Goal: Task Accomplishment & Management: Complete application form

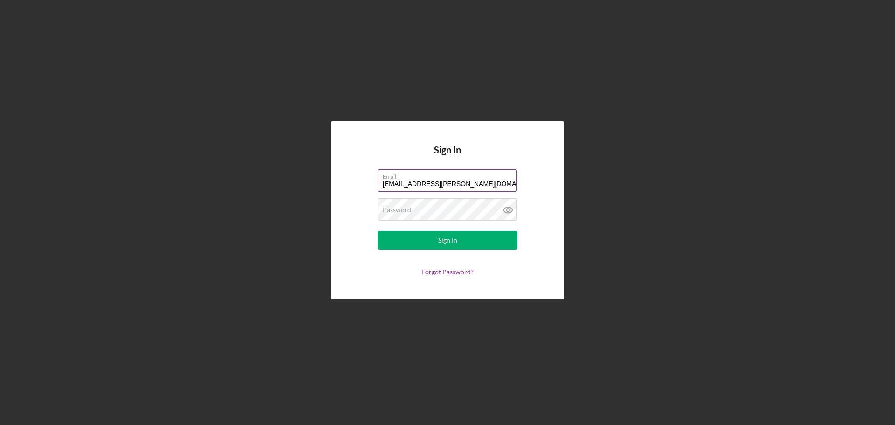
click at [463, 180] on input "[EMAIL_ADDRESS][PERSON_NAME][DOMAIN_NAME]" at bounding box center [447, 180] width 139 height 22
type input "[PERSON_NAME][EMAIL_ADDRESS][PERSON_NAME][DOMAIN_NAME]"
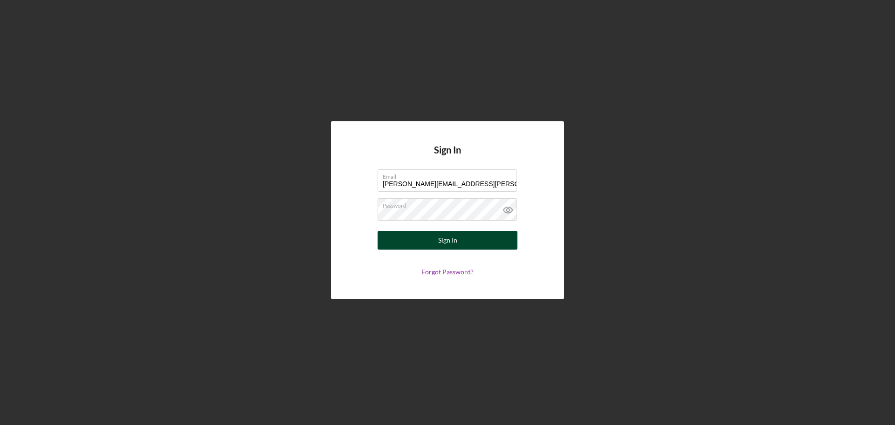
click at [478, 241] on button "Sign In" at bounding box center [448, 240] width 140 height 19
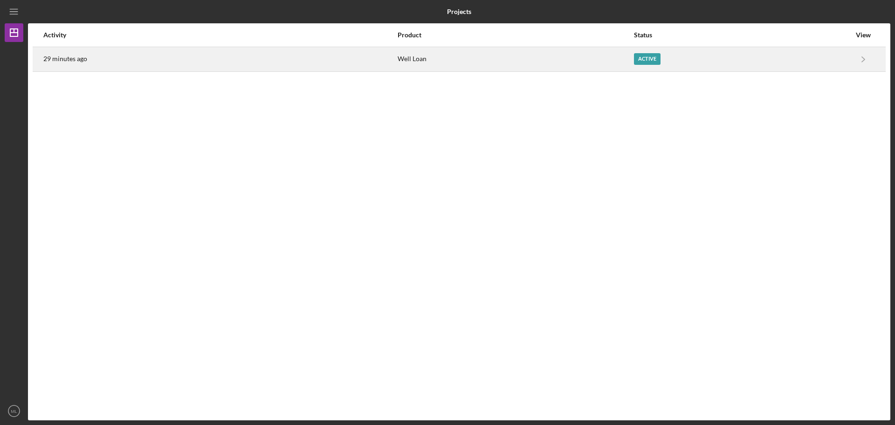
click at [697, 56] on div "Active" at bounding box center [742, 59] width 217 height 23
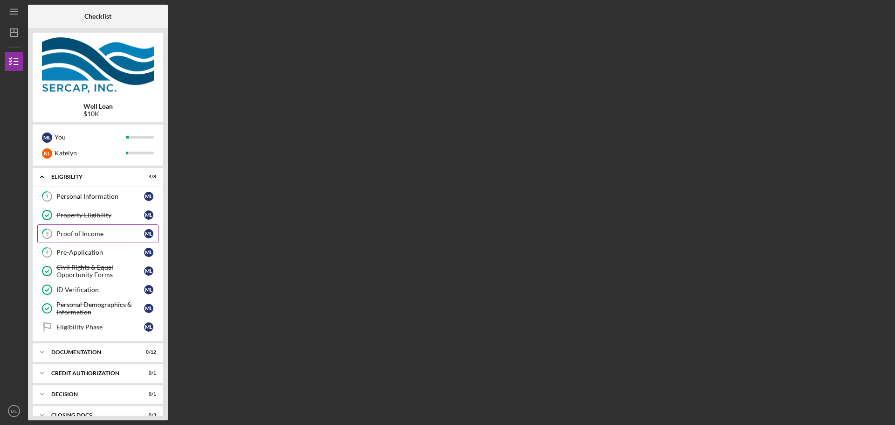
click at [83, 234] on div "Proof of Income" at bounding box center [100, 233] width 88 height 7
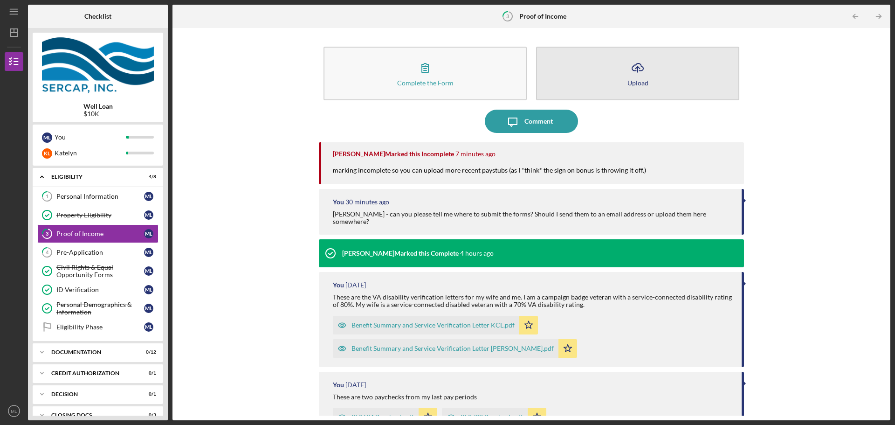
click at [643, 74] on icon "Icon/Upload" at bounding box center [637, 67] width 23 height 23
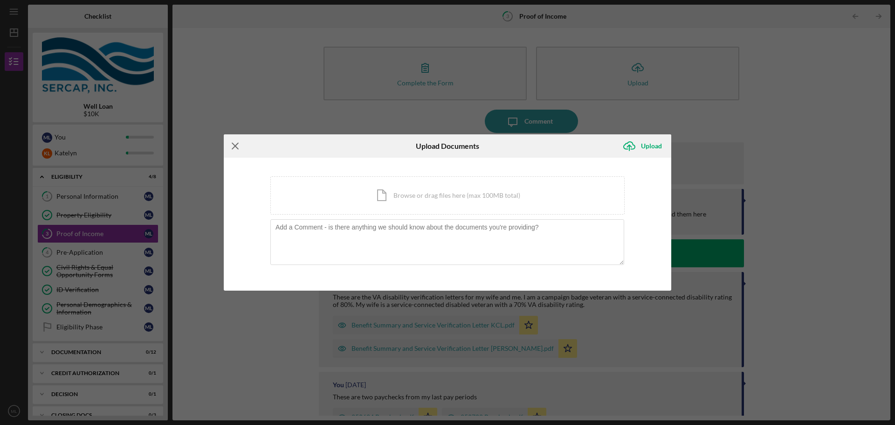
click at [234, 151] on icon "Icon/Menu Close" at bounding box center [235, 145] width 23 height 23
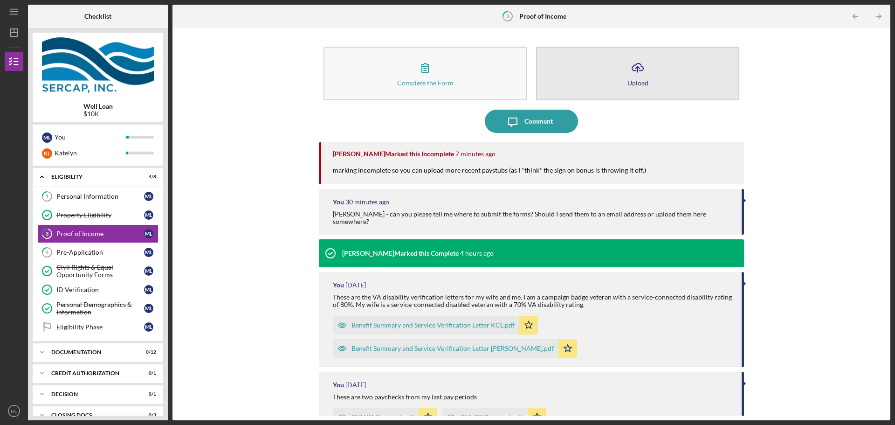
click at [645, 76] on icon "Icon/Upload" at bounding box center [637, 67] width 23 height 23
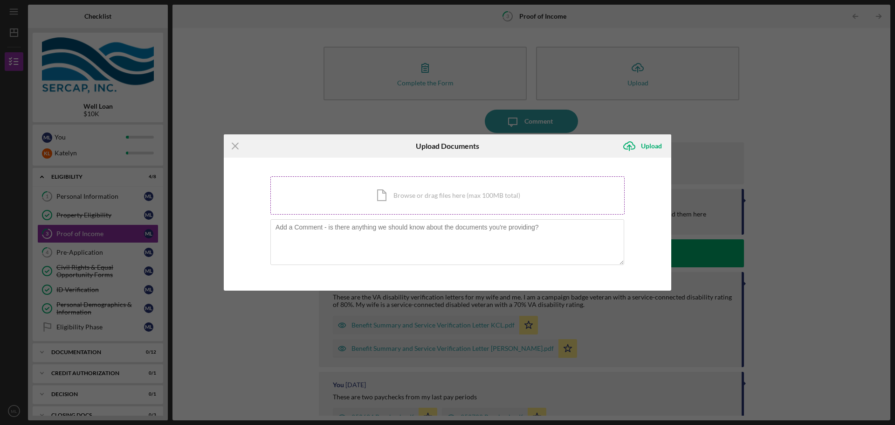
click at [448, 199] on div "Icon/Document Browse or drag files here (max 100MB total) Tap to choose files o…" at bounding box center [447, 195] width 354 height 38
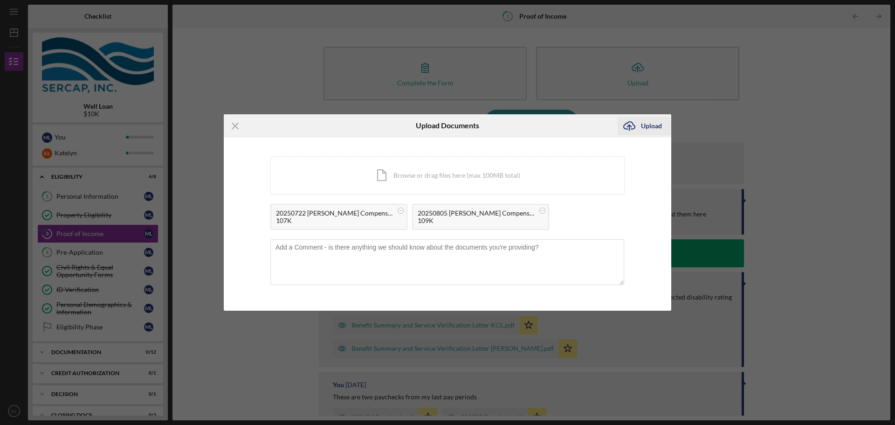
click at [650, 128] on div "Upload" at bounding box center [651, 126] width 21 height 19
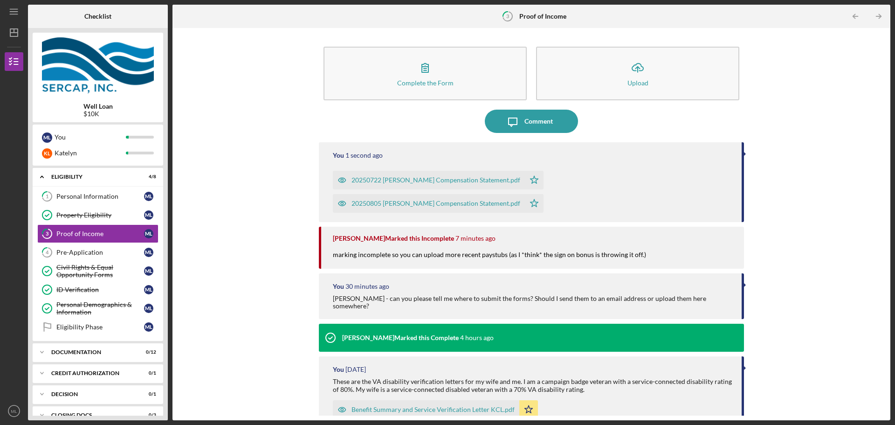
click at [786, 119] on div "Complete the Form Form Icon/Upload Upload Icon/Message Comment You 1 second ago…" at bounding box center [531, 224] width 708 height 383
